Goal: Find specific page/section: Find specific page/section

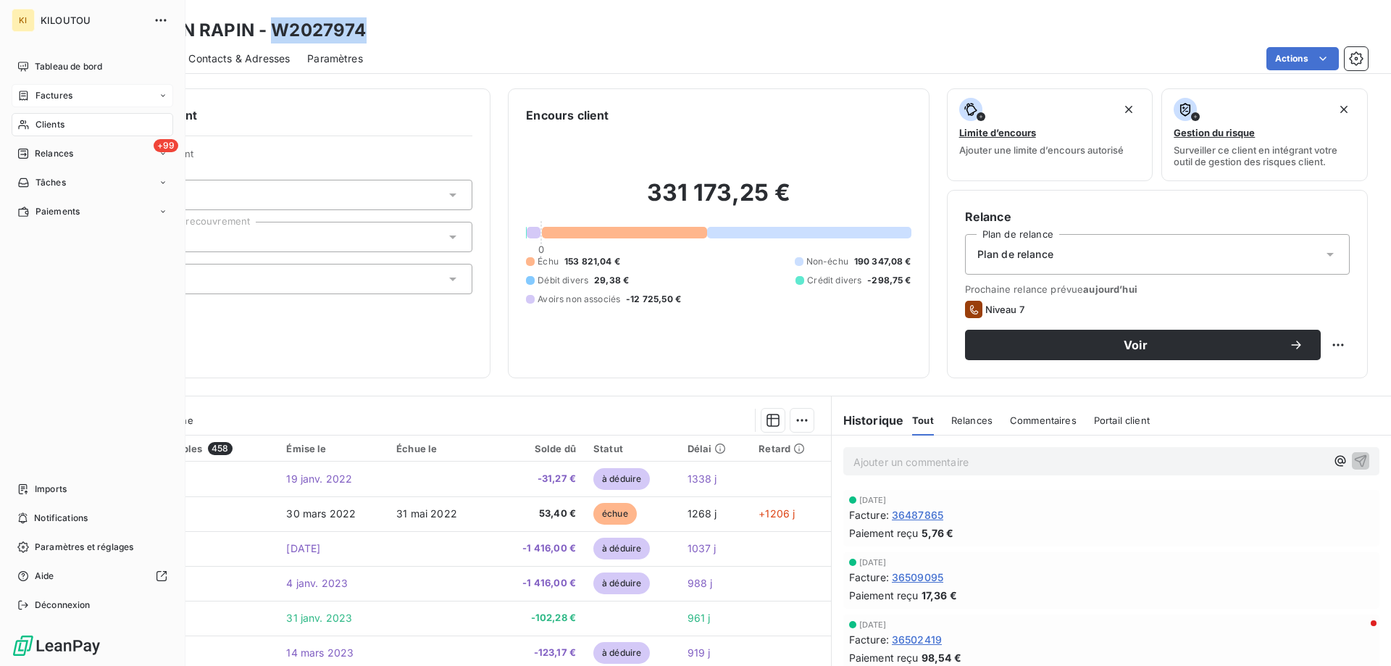
click at [54, 95] on span "Factures" at bounding box center [53, 95] width 37 height 13
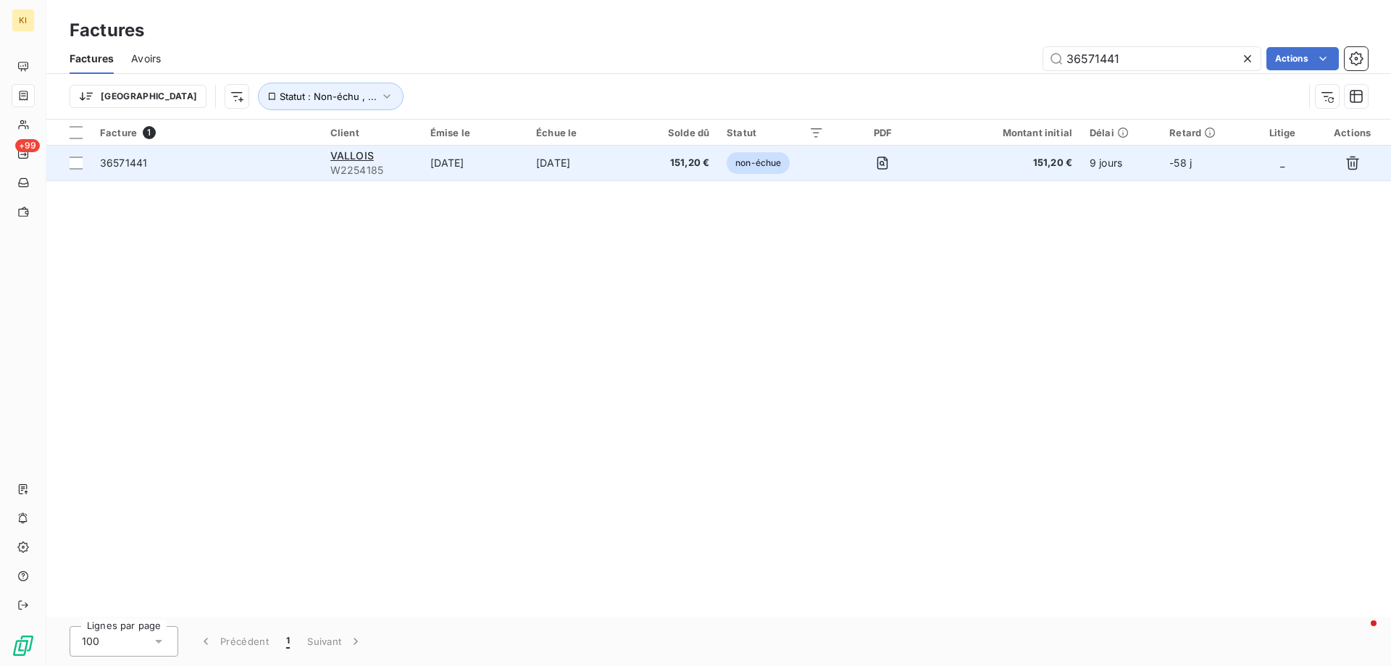
type input "36571441"
click at [114, 162] on span "36571441" at bounding box center [123, 162] width 47 height 12
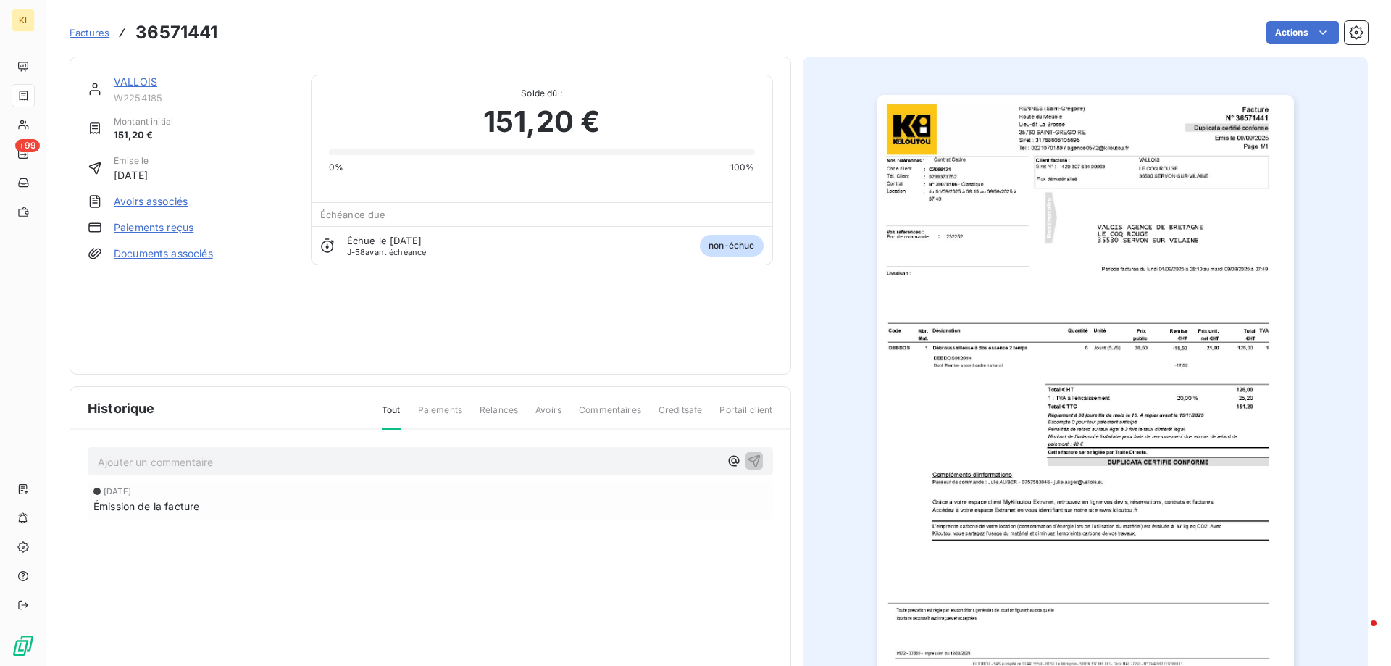
click at [81, 31] on span "Factures" at bounding box center [90, 33] width 40 height 12
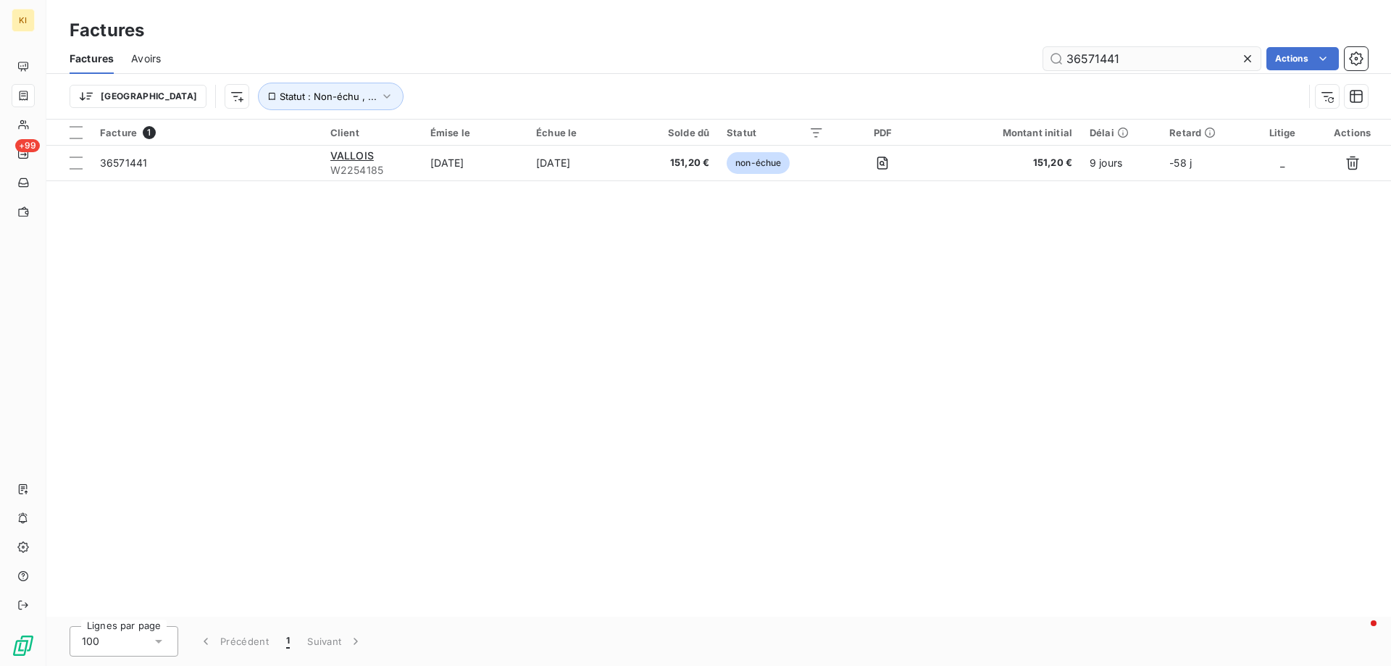
click at [1236, 59] on input "36571441" at bounding box center [1151, 58] width 217 height 23
click at [1251, 59] on icon at bounding box center [1247, 58] width 14 height 14
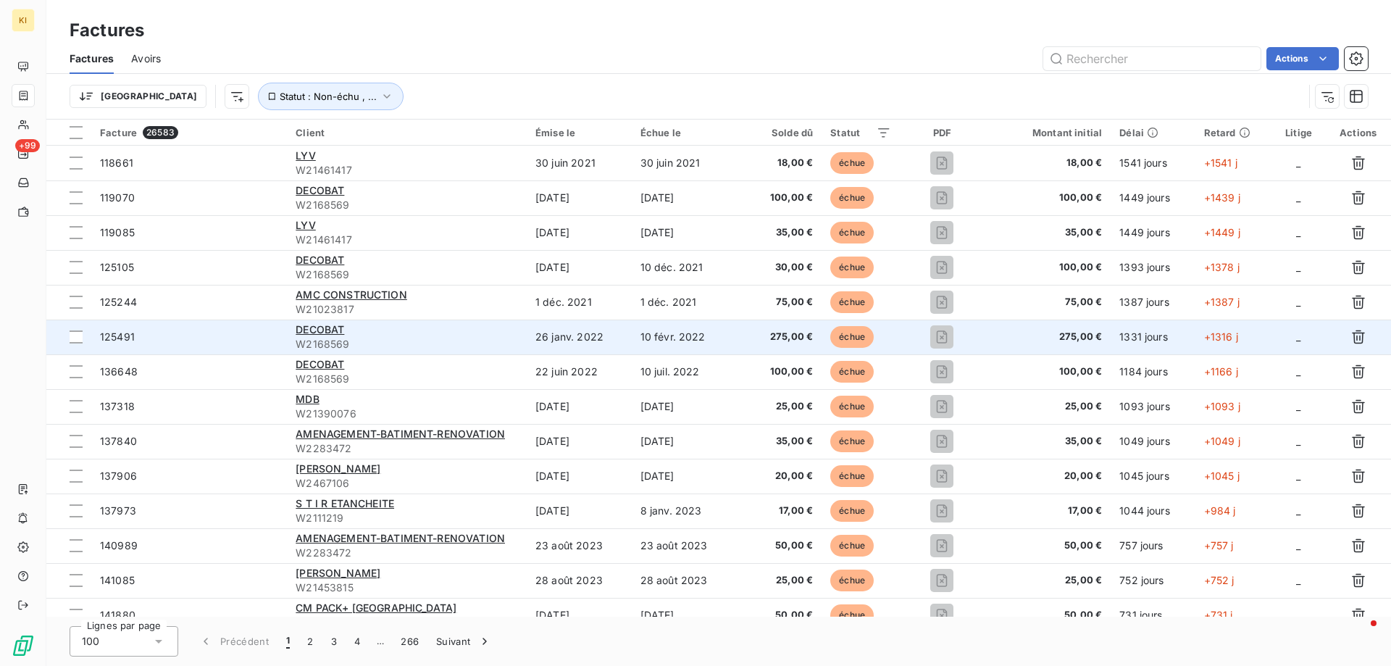
click at [112, 340] on span "125491" at bounding box center [117, 336] width 35 height 12
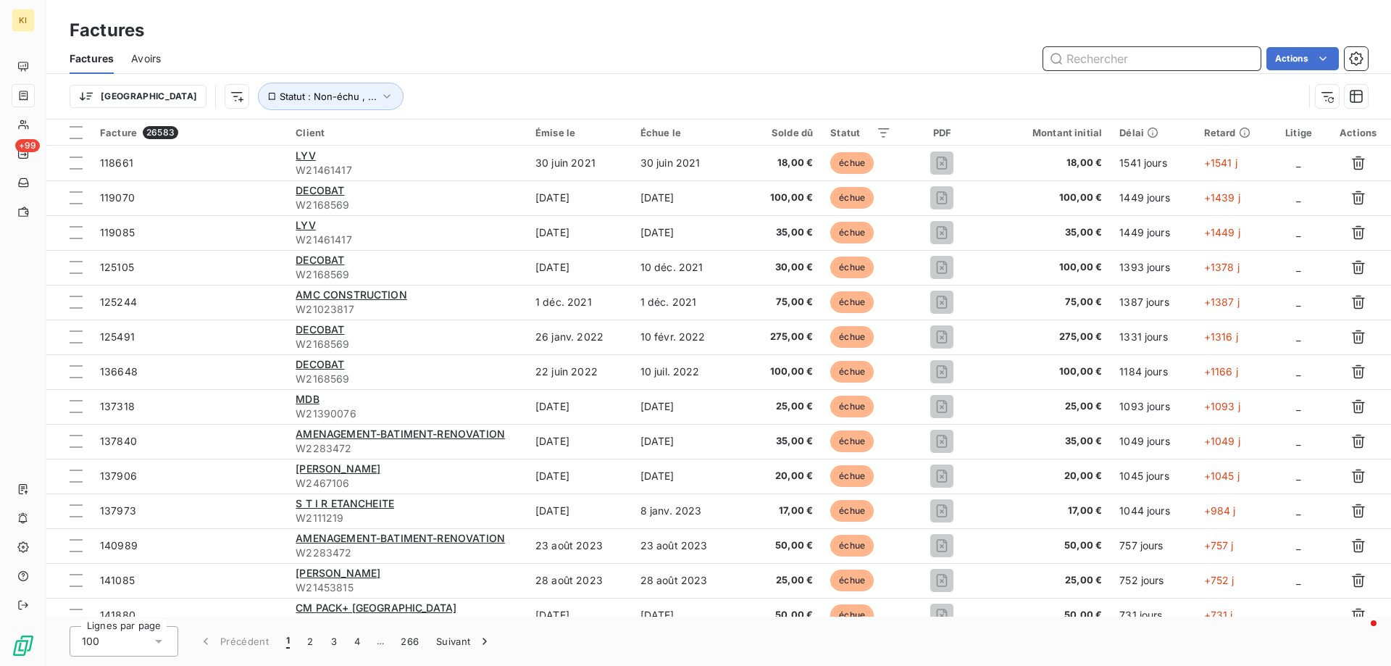
click at [1099, 58] on input "text" at bounding box center [1151, 58] width 217 height 23
paste input "36020957"
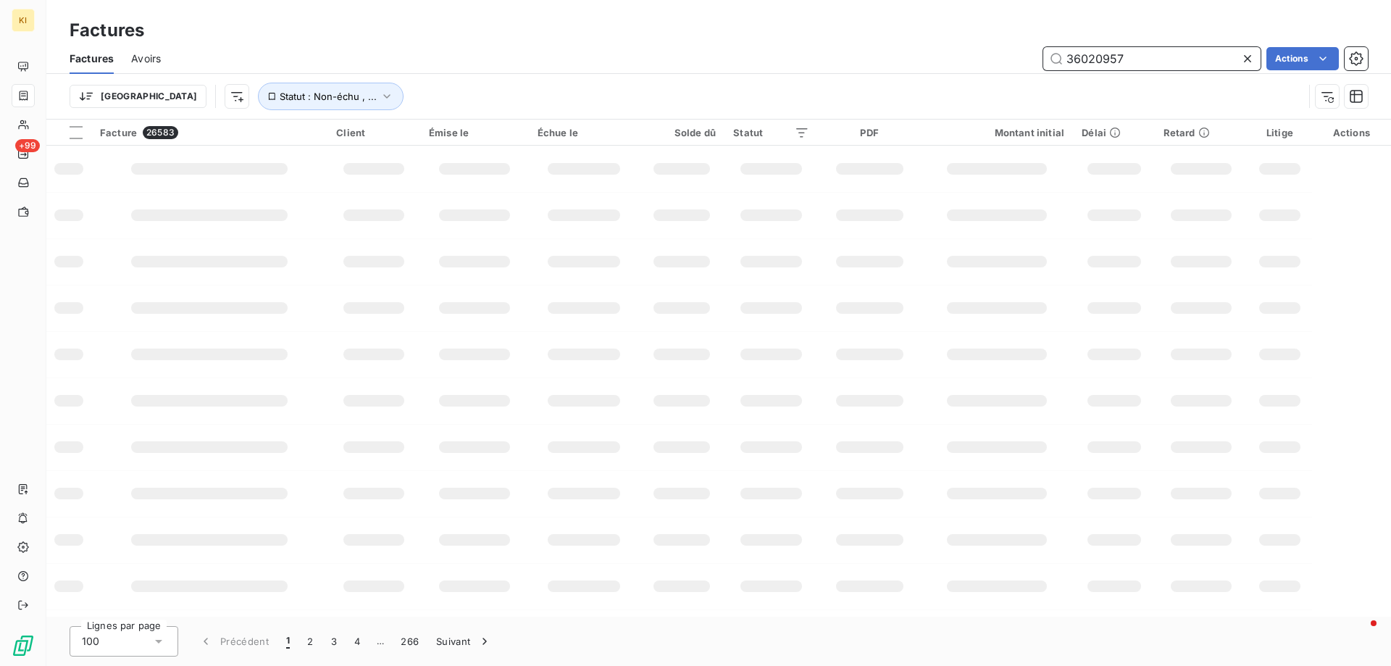
type input "36020957"
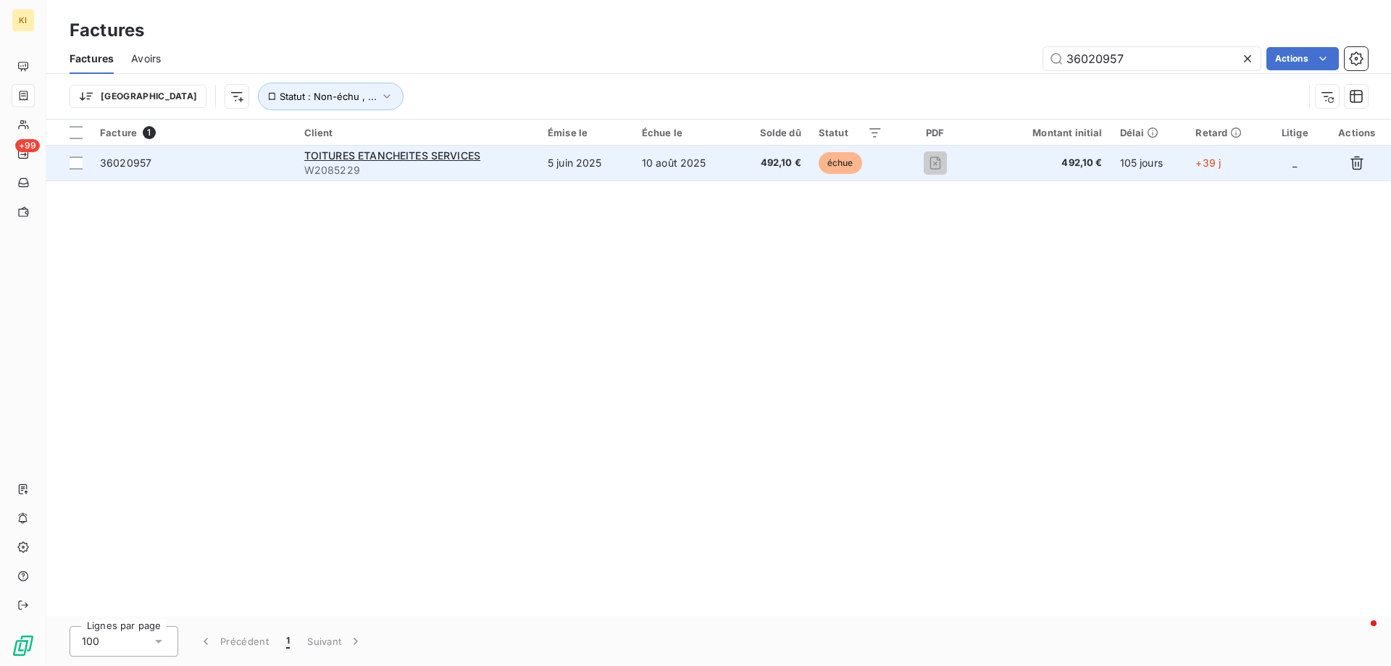
click at [123, 164] on span "36020957" at bounding box center [125, 162] width 51 height 12
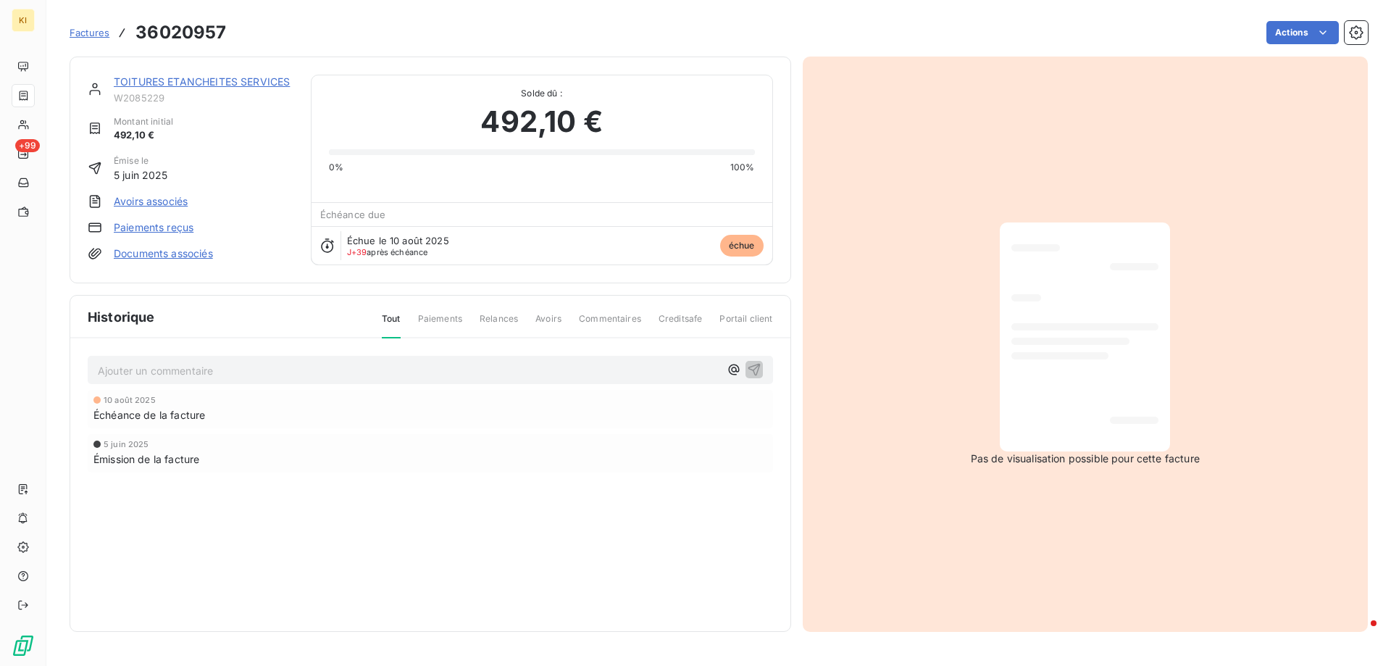
click at [80, 35] on span "Factures" at bounding box center [90, 33] width 40 height 12
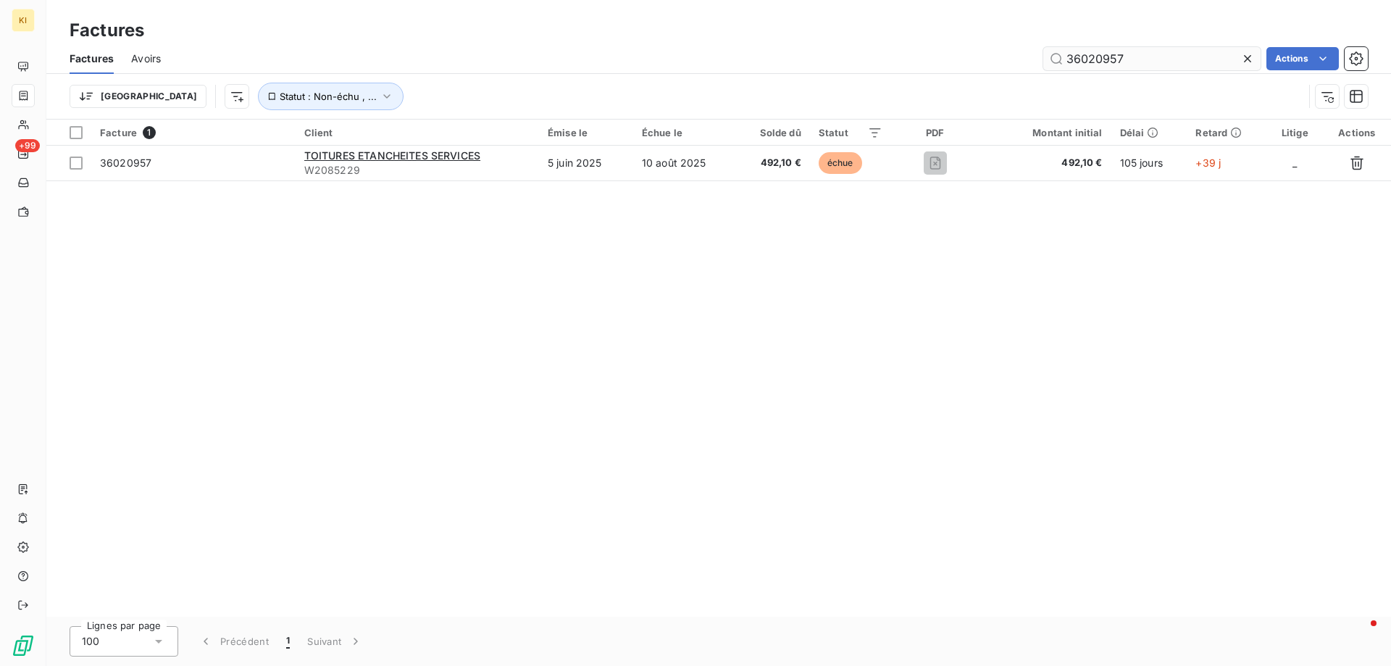
click at [1180, 60] on input "36020957" at bounding box center [1151, 58] width 217 height 23
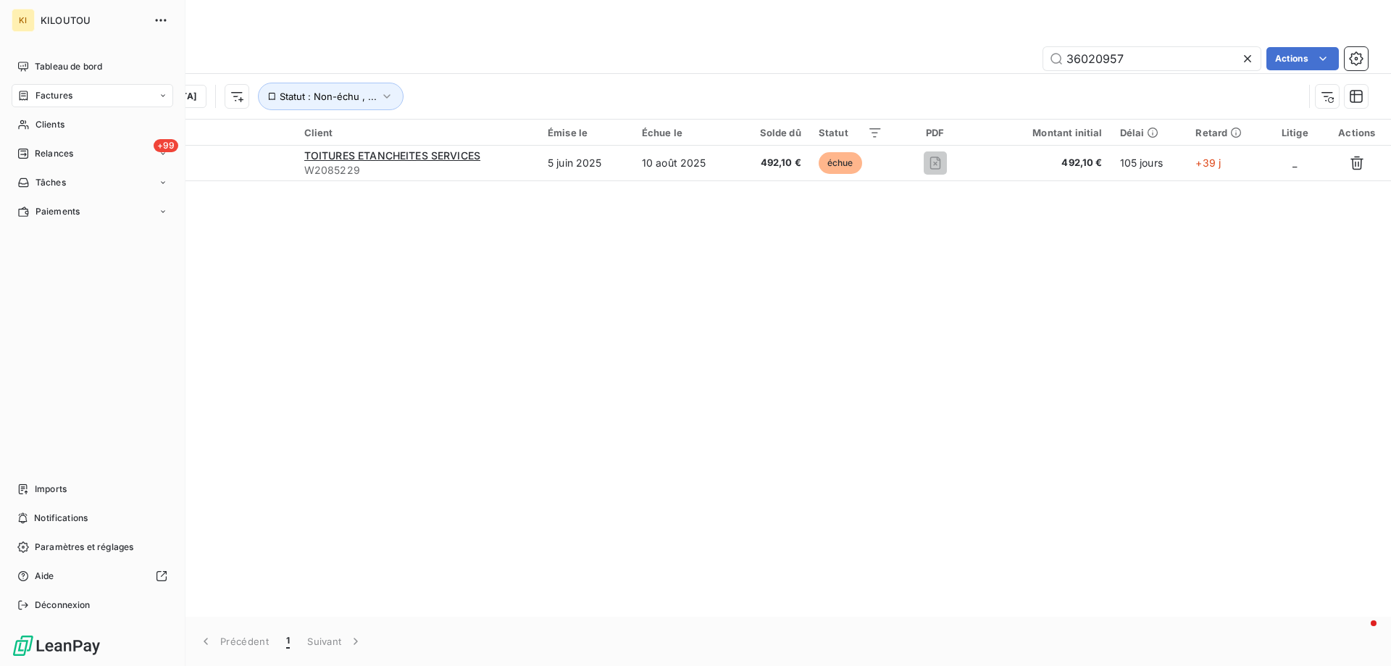
click at [56, 95] on span "Factures" at bounding box center [53, 95] width 37 height 13
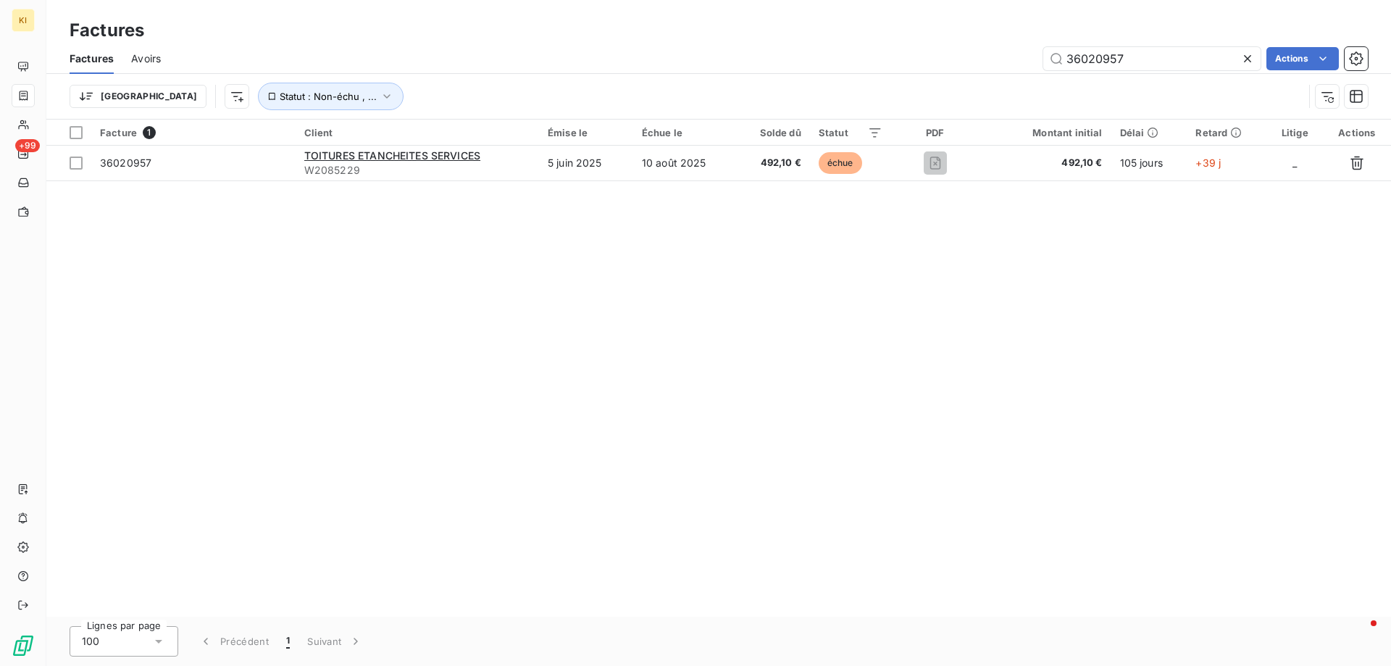
click at [821, 421] on div "Facture 1 Client Émise le Échue le Solde dû Statut PDF Montant initial Délai Re…" at bounding box center [718, 368] width 1344 height 497
click at [1169, 55] on input "36020957" at bounding box center [1151, 58] width 217 height 23
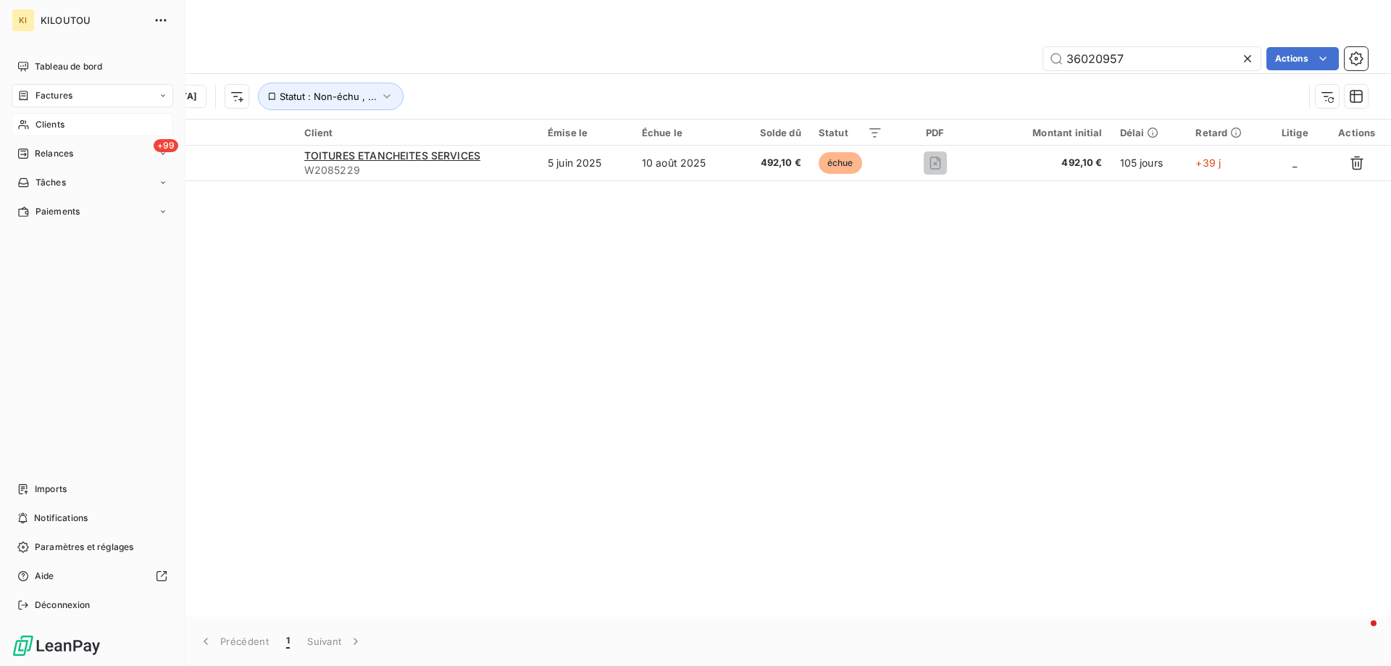
click at [38, 121] on span "Clients" at bounding box center [49, 124] width 29 height 13
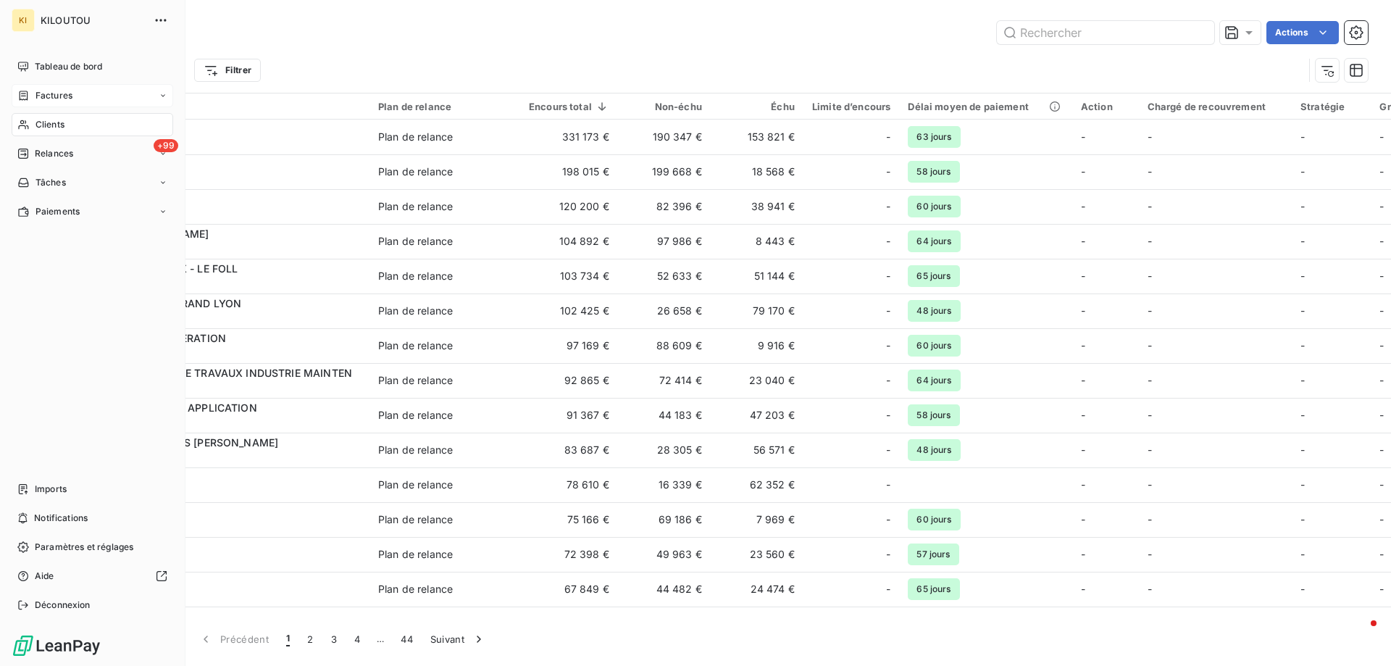
click at [53, 96] on span "Factures" at bounding box center [53, 95] width 37 height 13
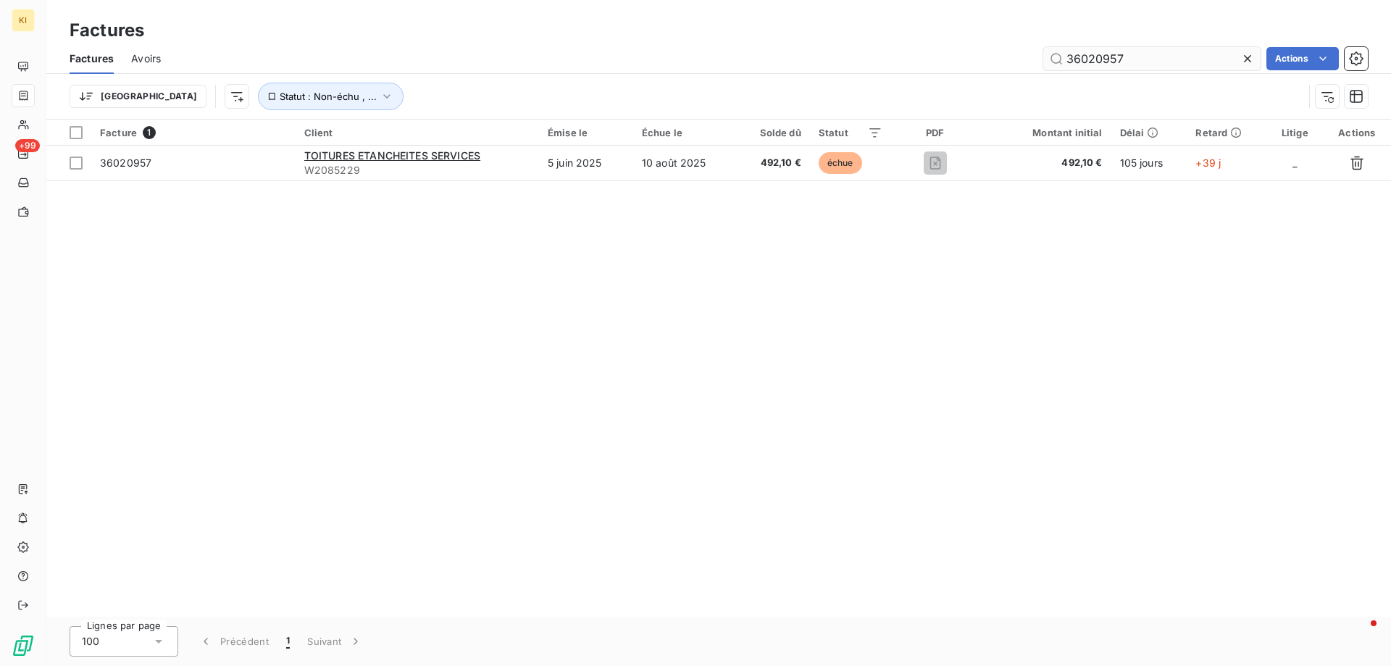
click at [1141, 57] on input "36020957" at bounding box center [1151, 58] width 217 height 23
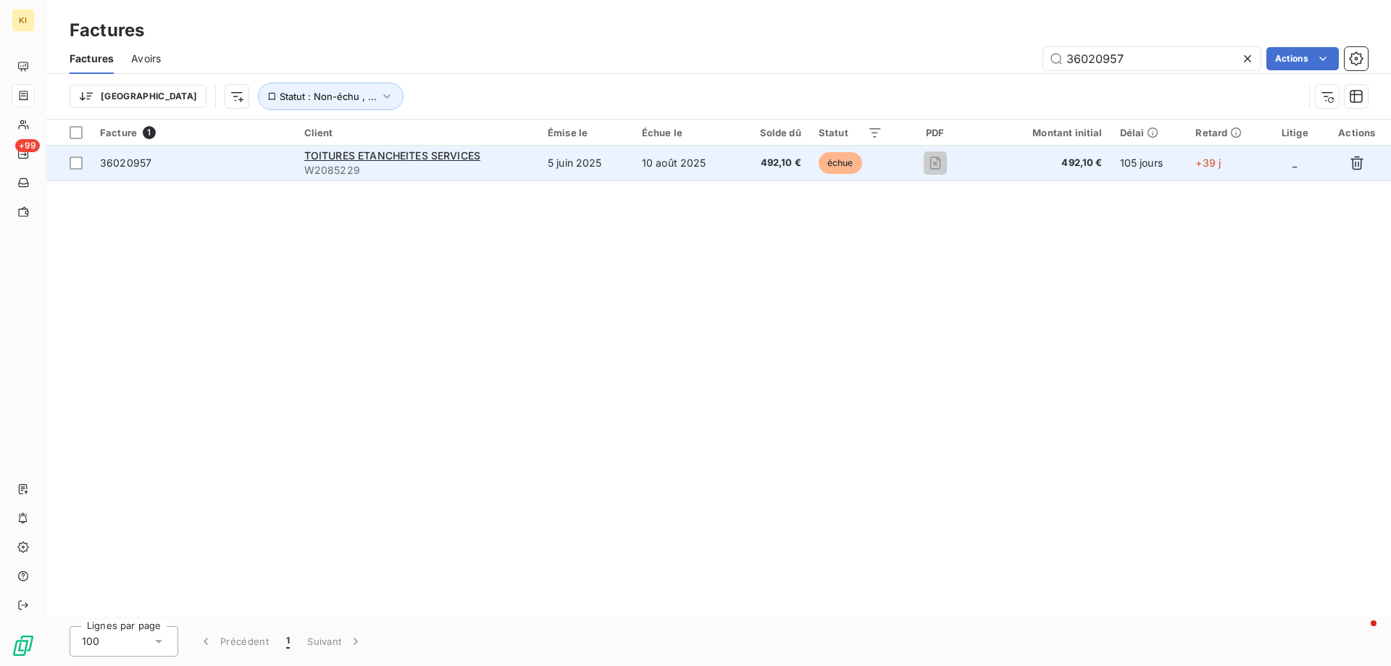
click at [117, 163] on span "36020957" at bounding box center [125, 162] width 51 height 12
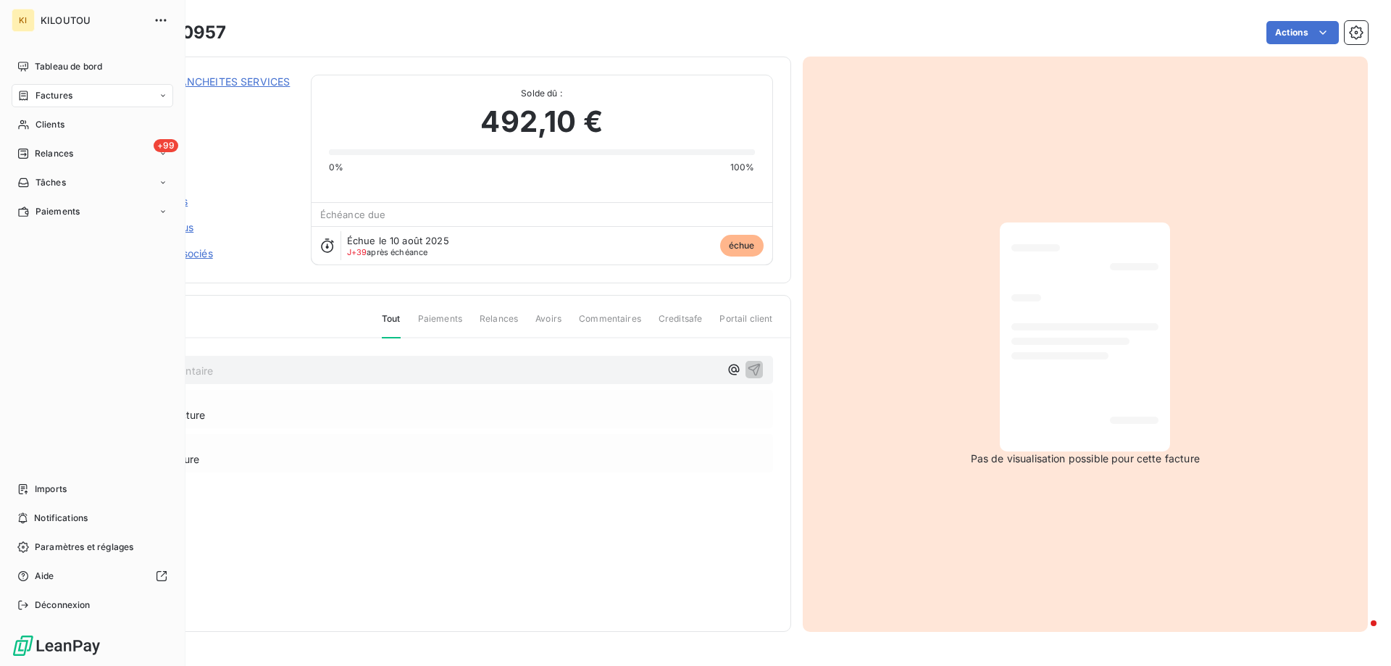
click at [59, 93] on span "Factures" at bounding box center [53, 95] width 37 height 13
click at [47, 124] on span "Clients" at bounding box center [49, 124] width 29 height 13
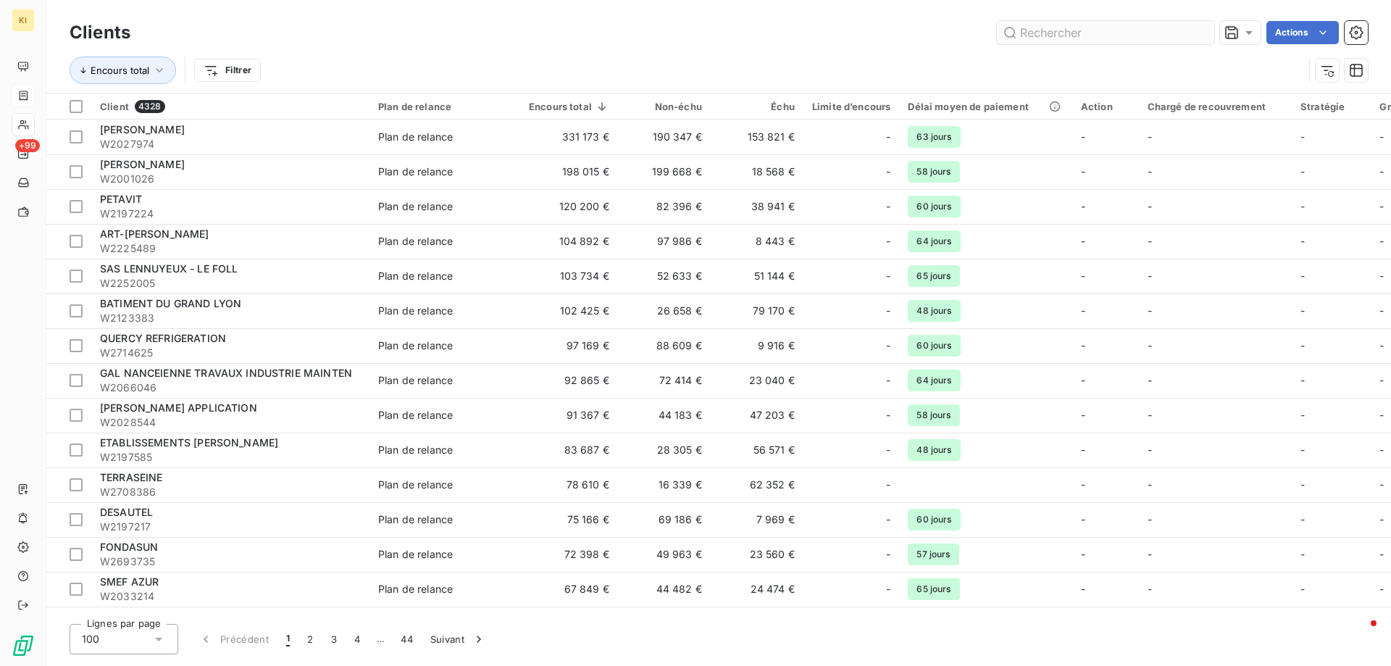
click at [1126, 34] on input "text" at bounding box center [1105, 32] width 217 height 23
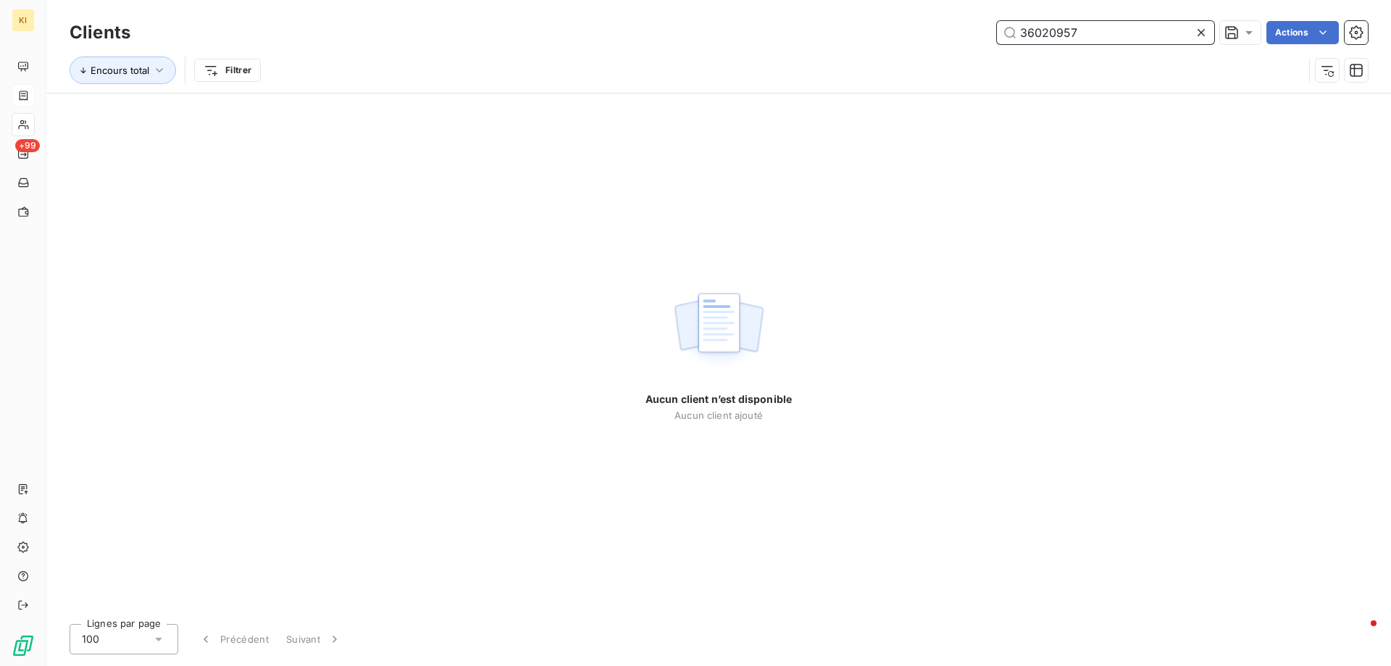
click at [1050, 32] on input "36020957" at bounding box center [1105, 32] width 217 height 23
paste input "1118"
type input "36021118"
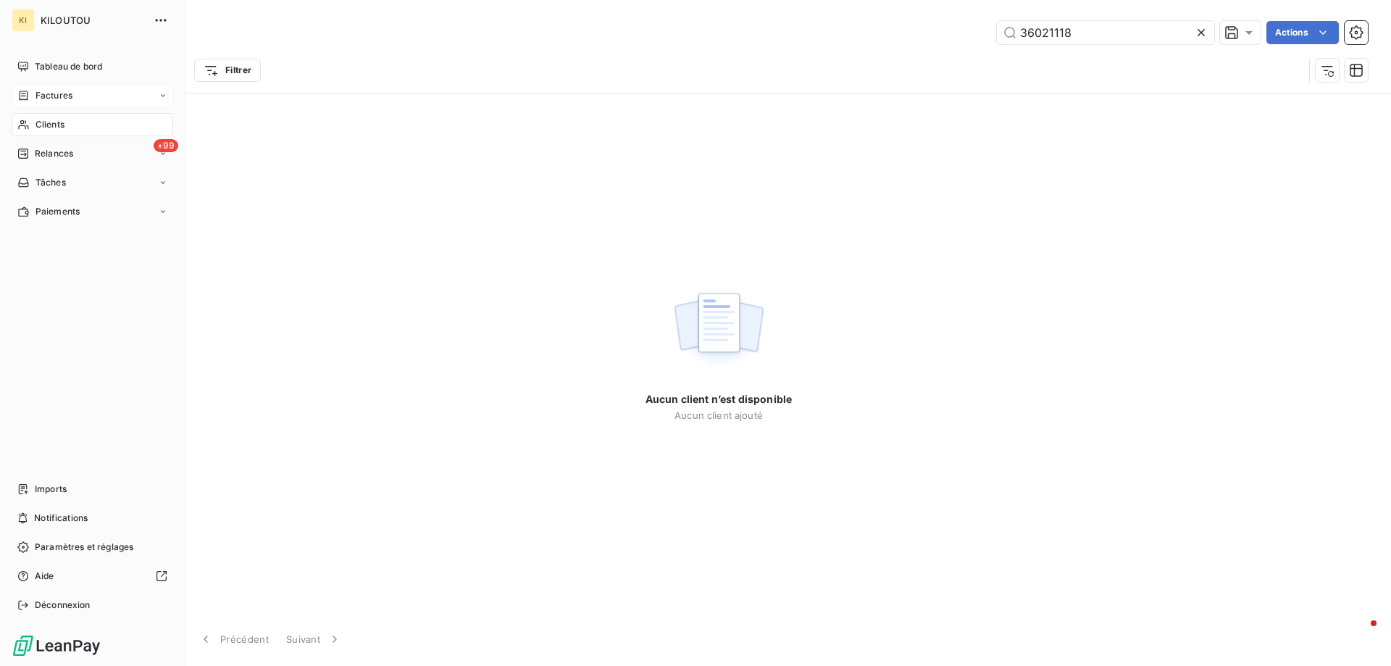
click at [44, 92] on span "Factures" at bounding box center [53, 95] width 37 height 13
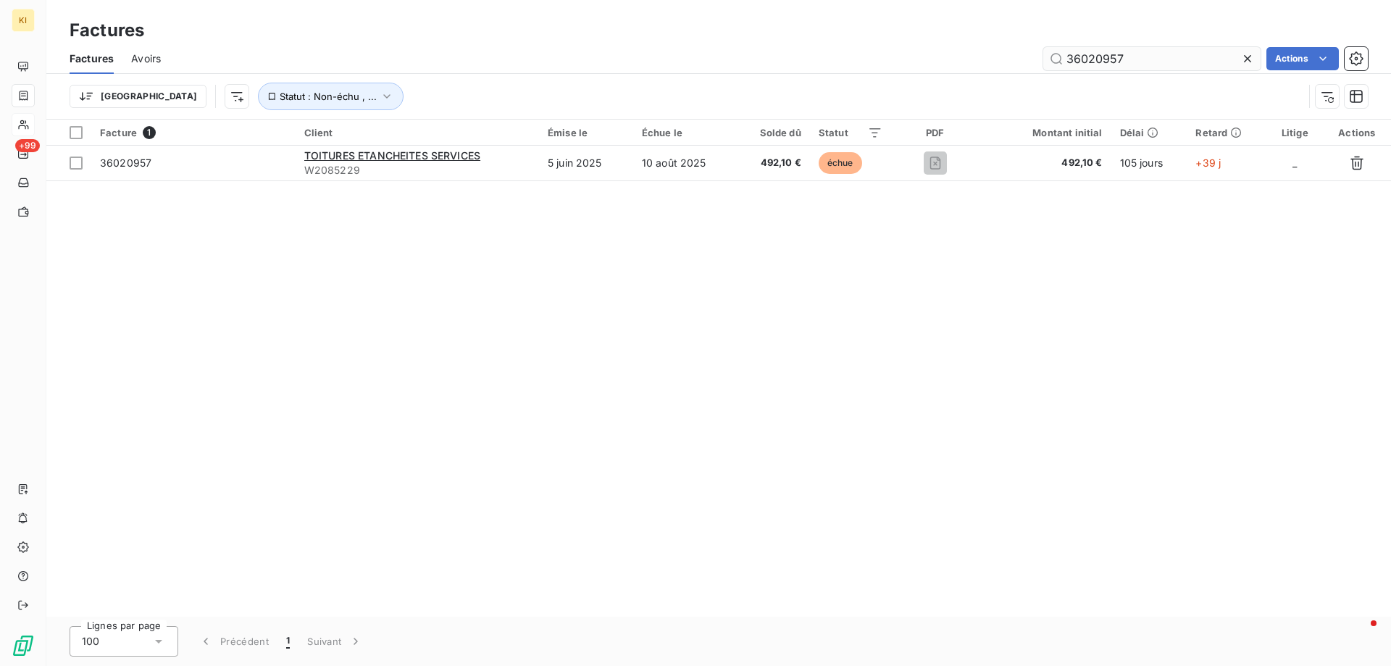
click at [1085, 59] on input "36020957" at bounding box center [1151, 58] width 217 height 23
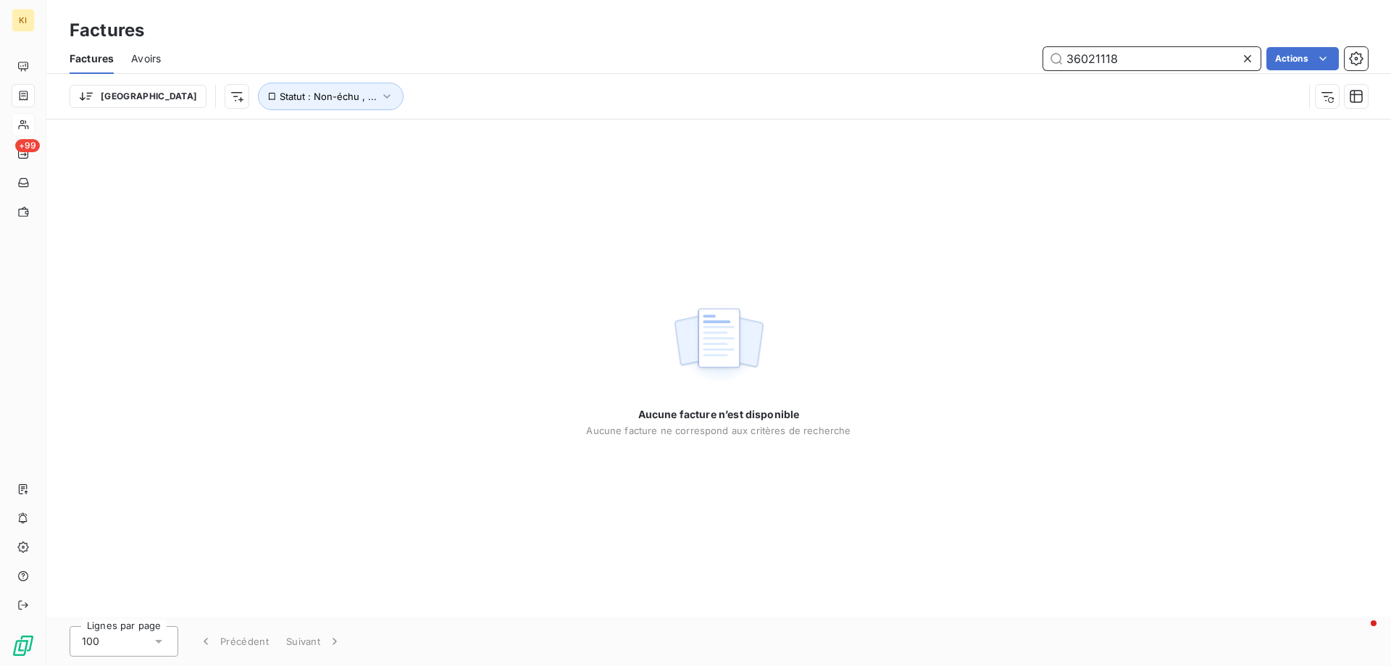
click at [1089, 63] on input "36021118" at bounding box center [1151, 58] width 217 height 23
paste input "571441.pdf"
type input "36571441"
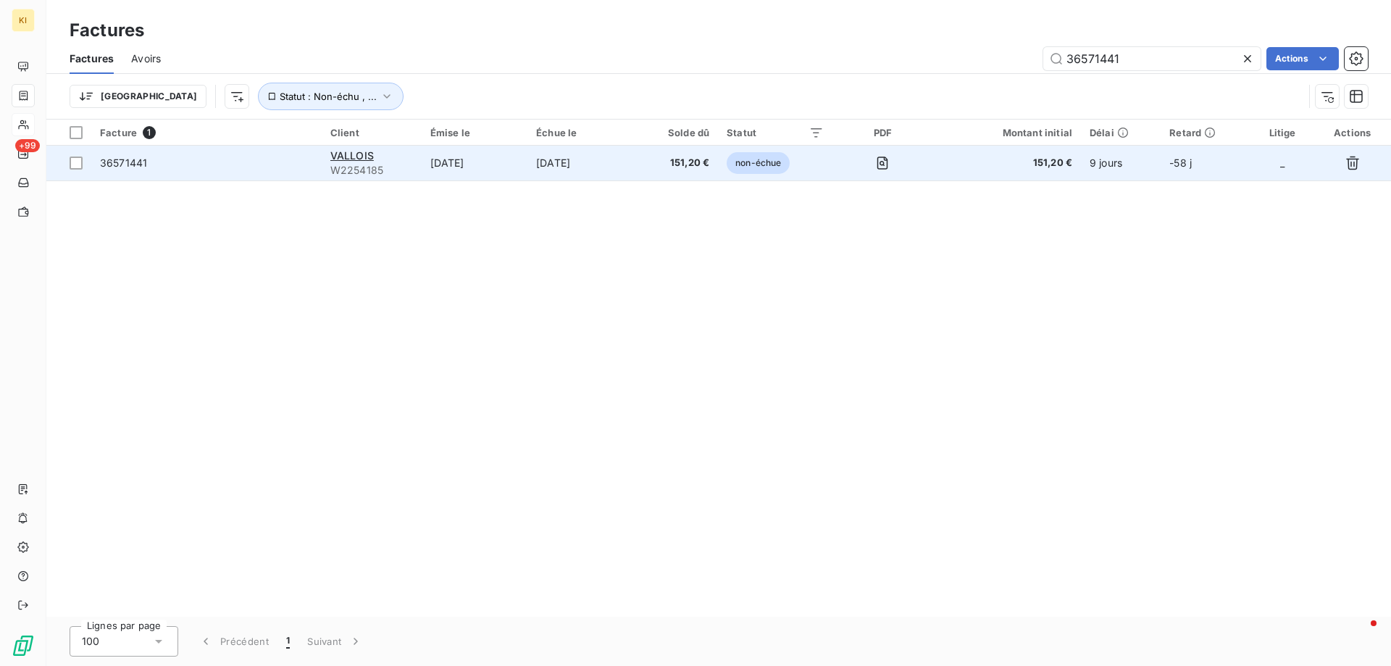
click at [114, 160] on span "36571441" at bounding box center [123, 162] width 47 height 12
